Goal: Check status: Check status

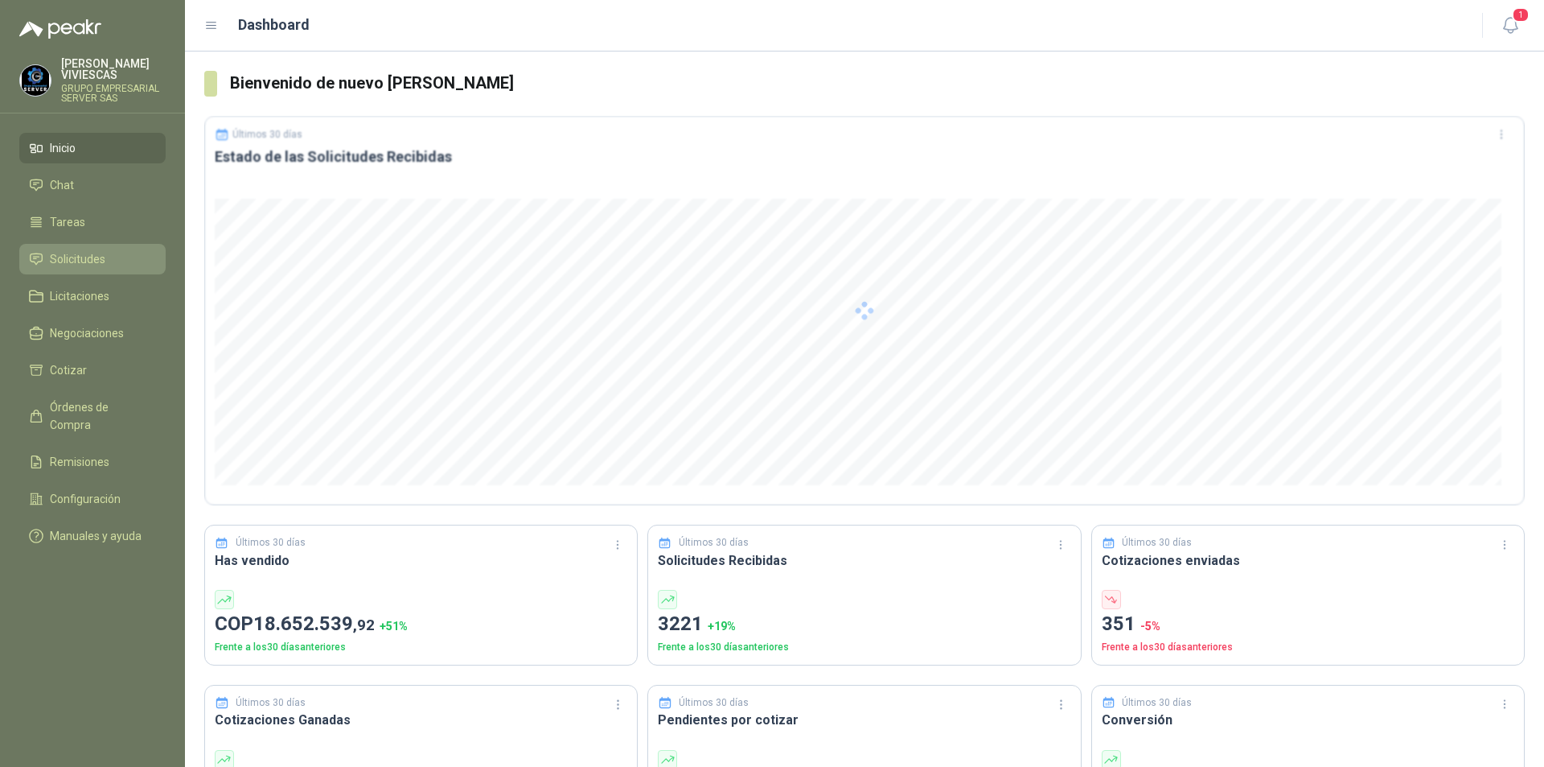
click at [76, 249] on link "Solicitudes" at bounding box center [92, 259] width 146 height 31
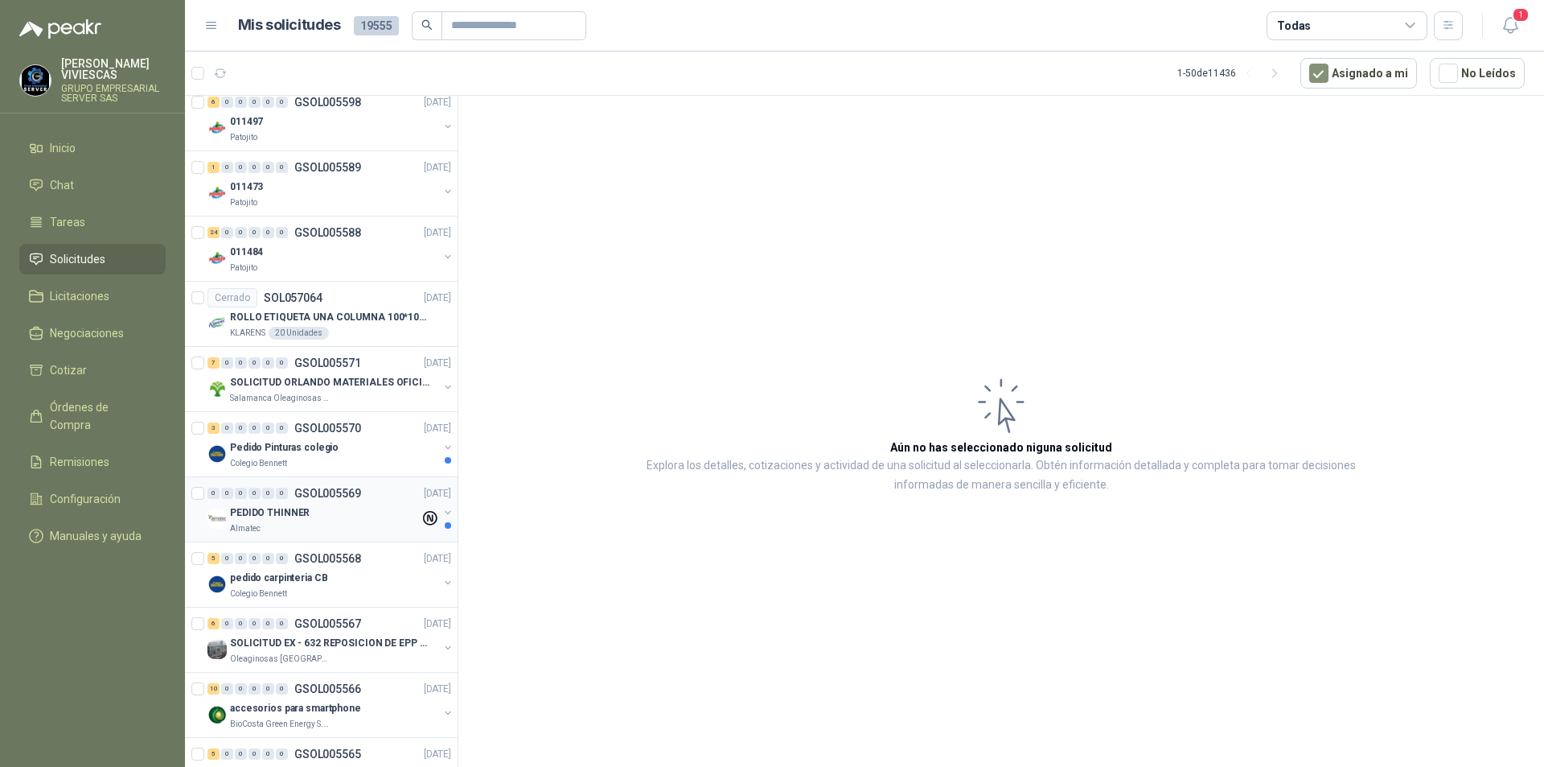
scroll to position [885, 0]
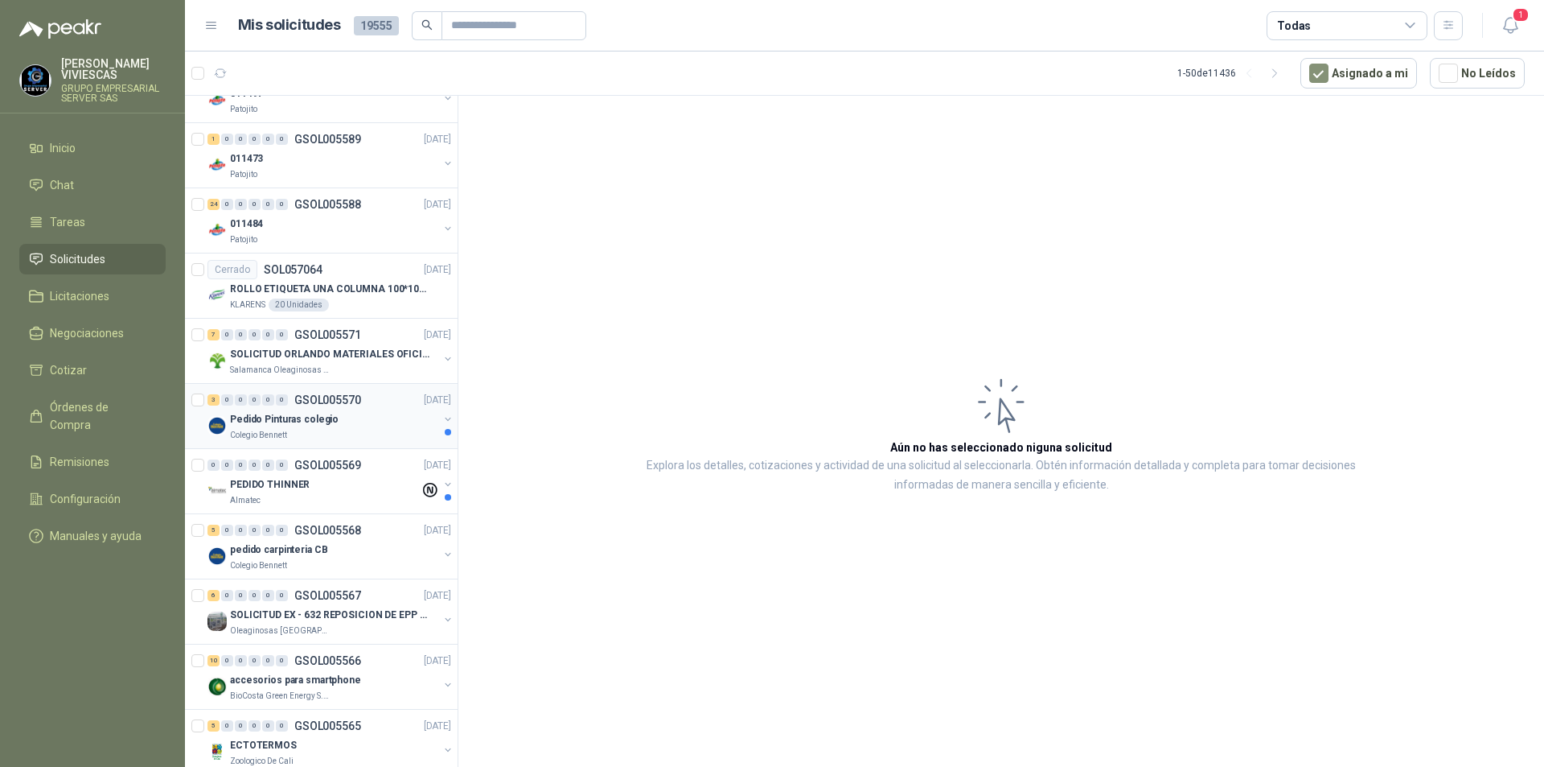
click at [278, 417] on p "Pedido Pinturas colegio" at bounding box center [284, 419] width 109 height 15
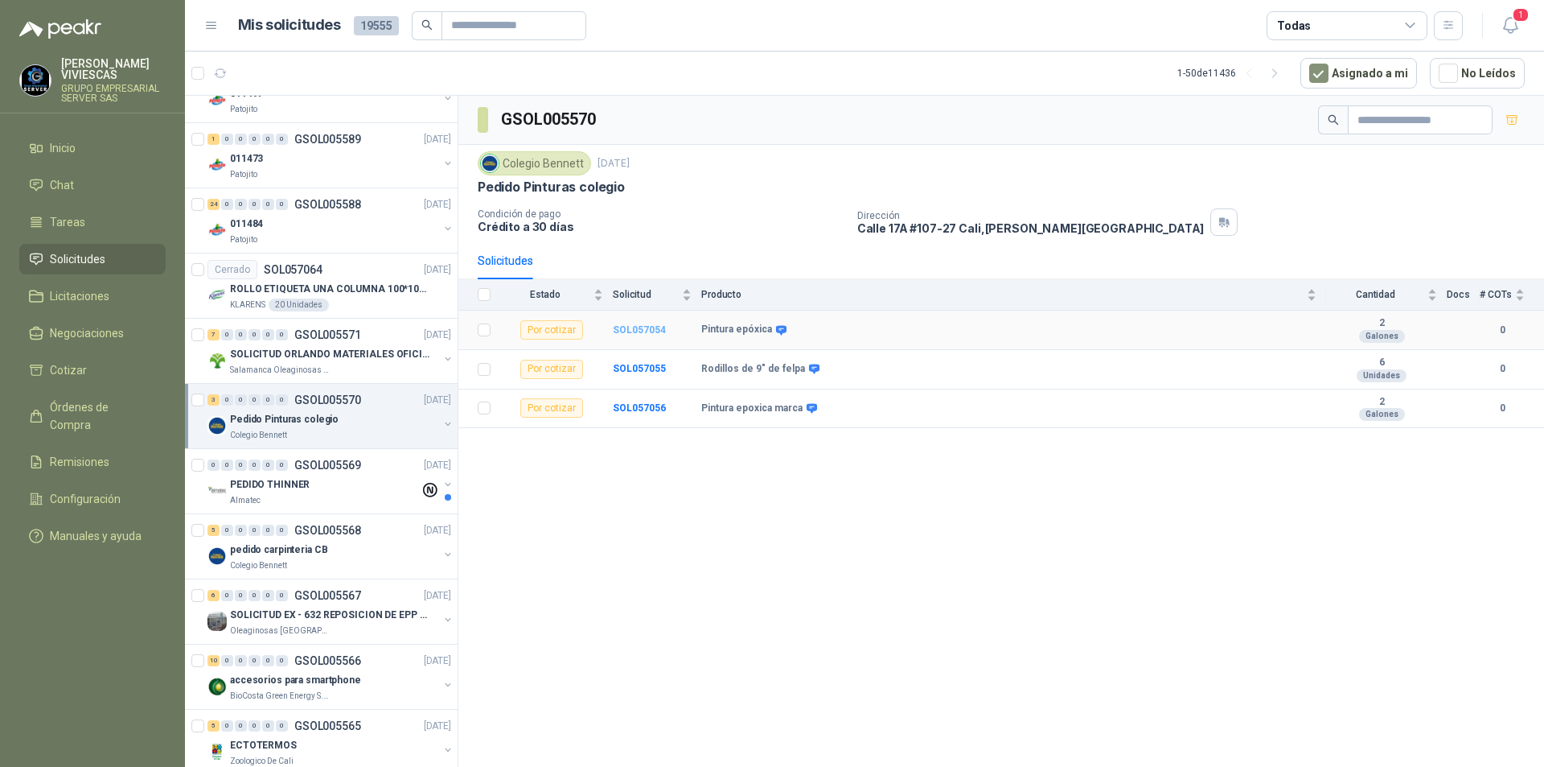
click at [645, 327] on b "SOL057054" at bounding box center [639, 329] width 53 height 11
